Goal: Transaction & Acquisition: Purchase product/service

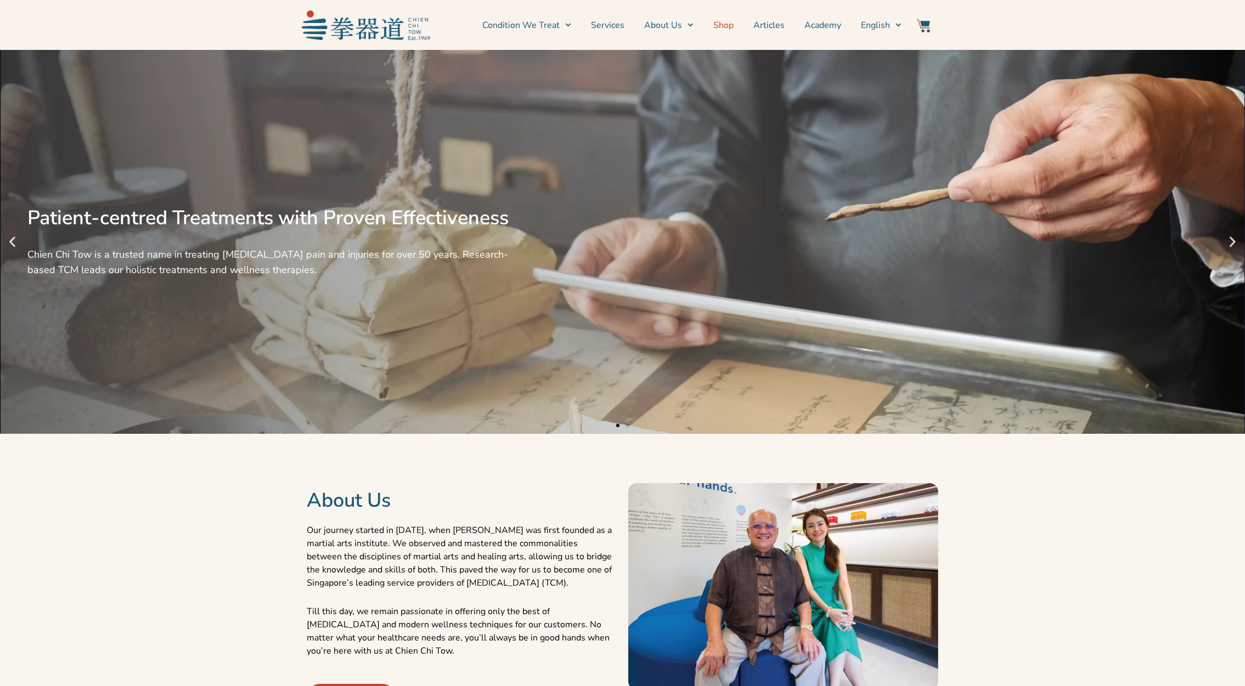
click at [725, 23] on link "Shop" at bounding box center [723, 25] width 20 height 27
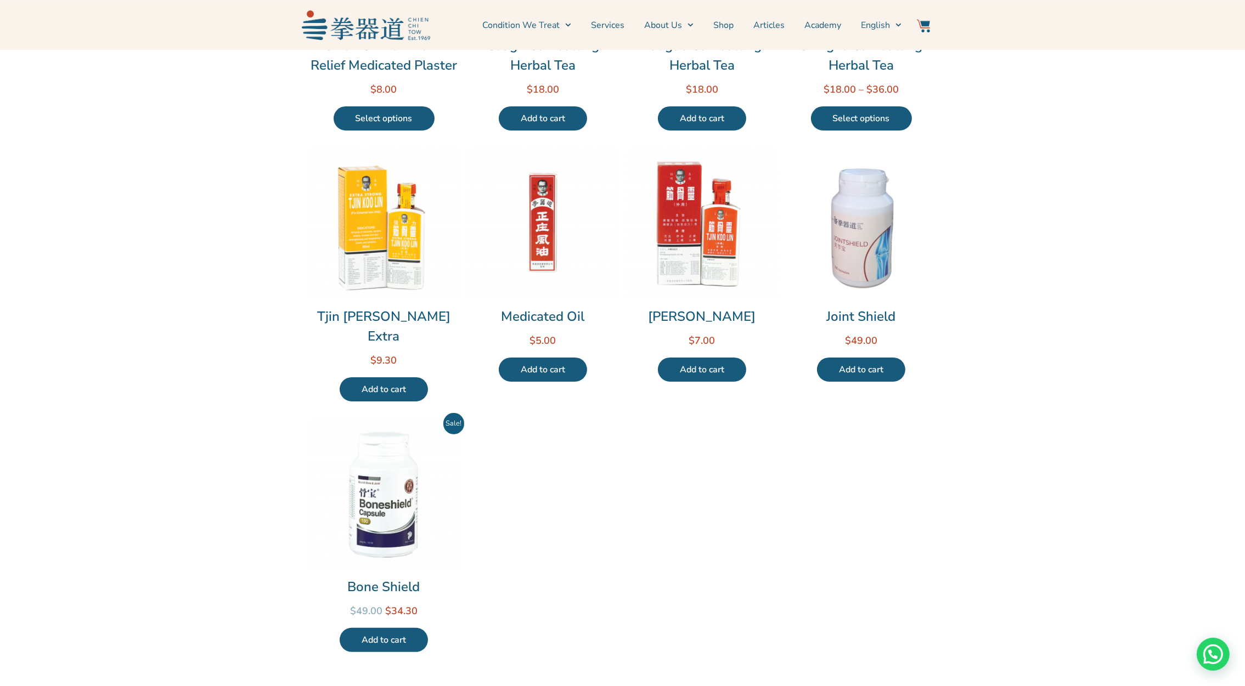
scroll to position [277, 0]
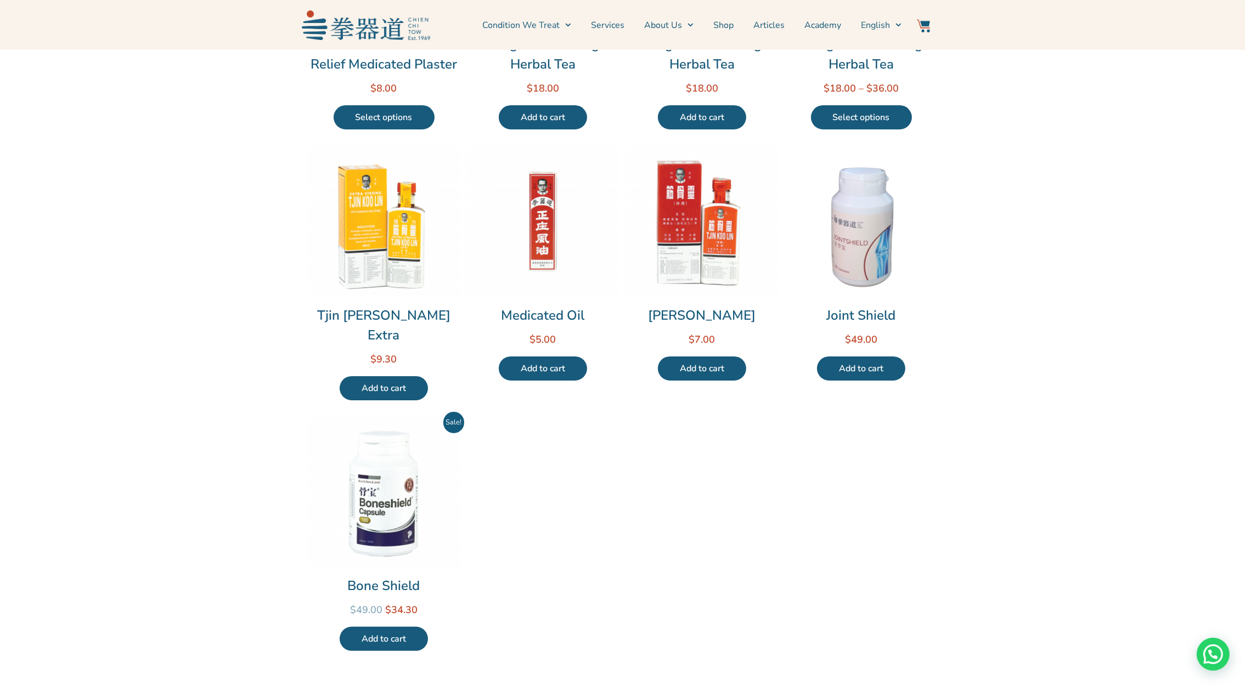
click at [395, 532] on img at bounding box center [384, 493] width 154 height 154
click at [359, 465] on img at bounding box center [384, 493] width 154 height 154
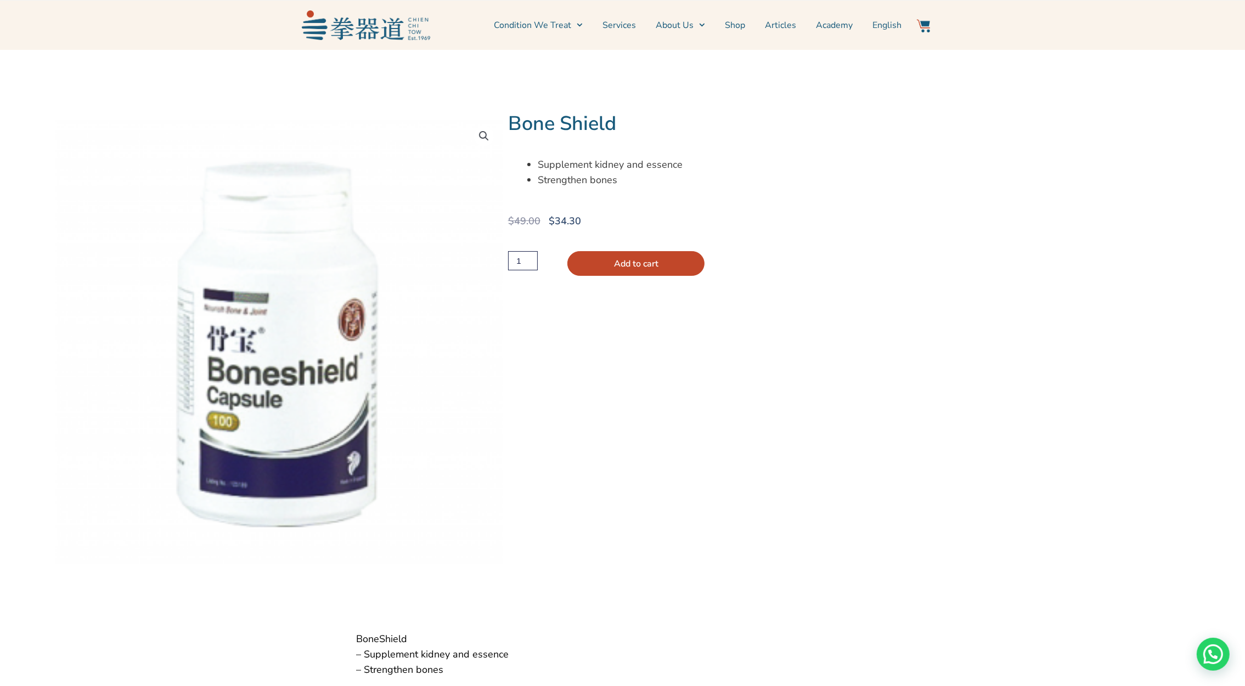
click at [724, 514] on div "Bone Shield Supplement kidney and essence Strengthen bones $ 49.00 Original pri…" at bounding box center [852, 350] width 688 height 476
